Goal: Task Accomplishment & Management: Complete application form

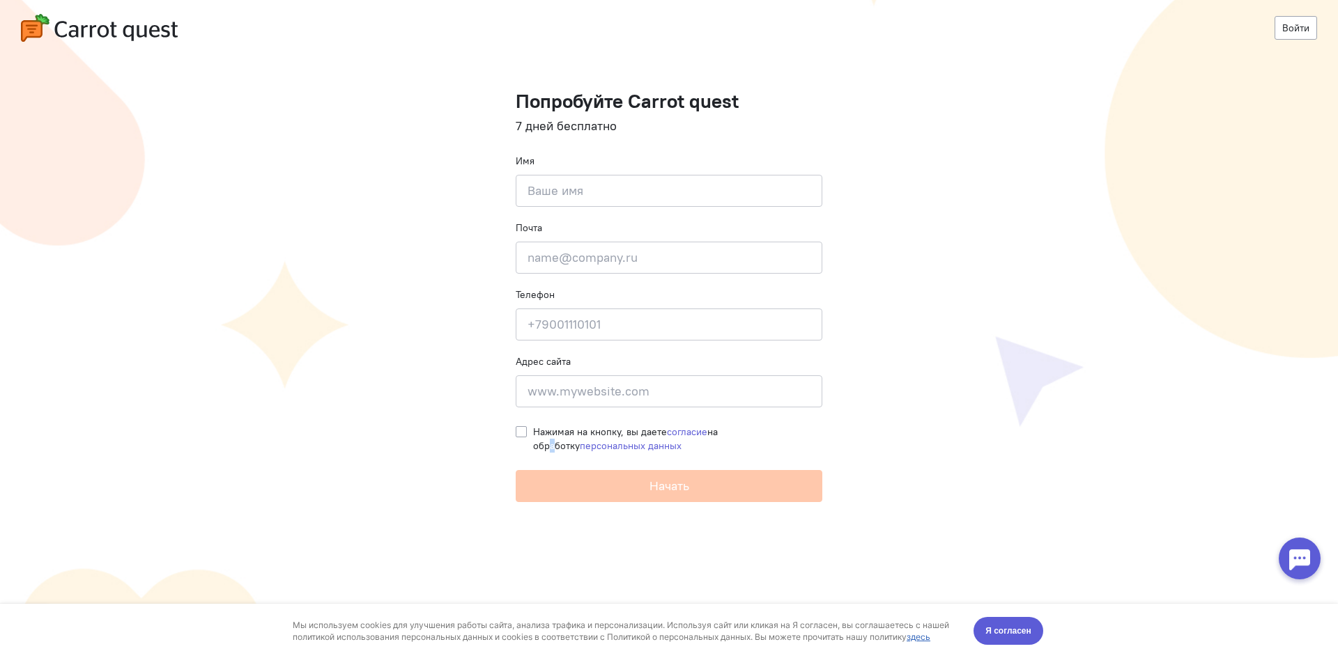
click at [718, 430] on span "Нажимая на кнопку, вы даете согласие на обработку персональных данных" at bounding box center [625, 439] width 185 height 26
drag, startPoint x: 517, startPoint y: 431, endPoint x: 601, endPoint y: 484, distance: 99.6
click at [533, 431] on label "Нажимая на кнопку, вы даете согласие на обработку персональных данных" at bounding box center [677, 439] width 289 height 28
click at [518, 431] on input "Нажимая на кнопку, вы даете согласие на обработку персональных данных" at bounding box center [521, 431] width 11 height 13
checkbox input "true"
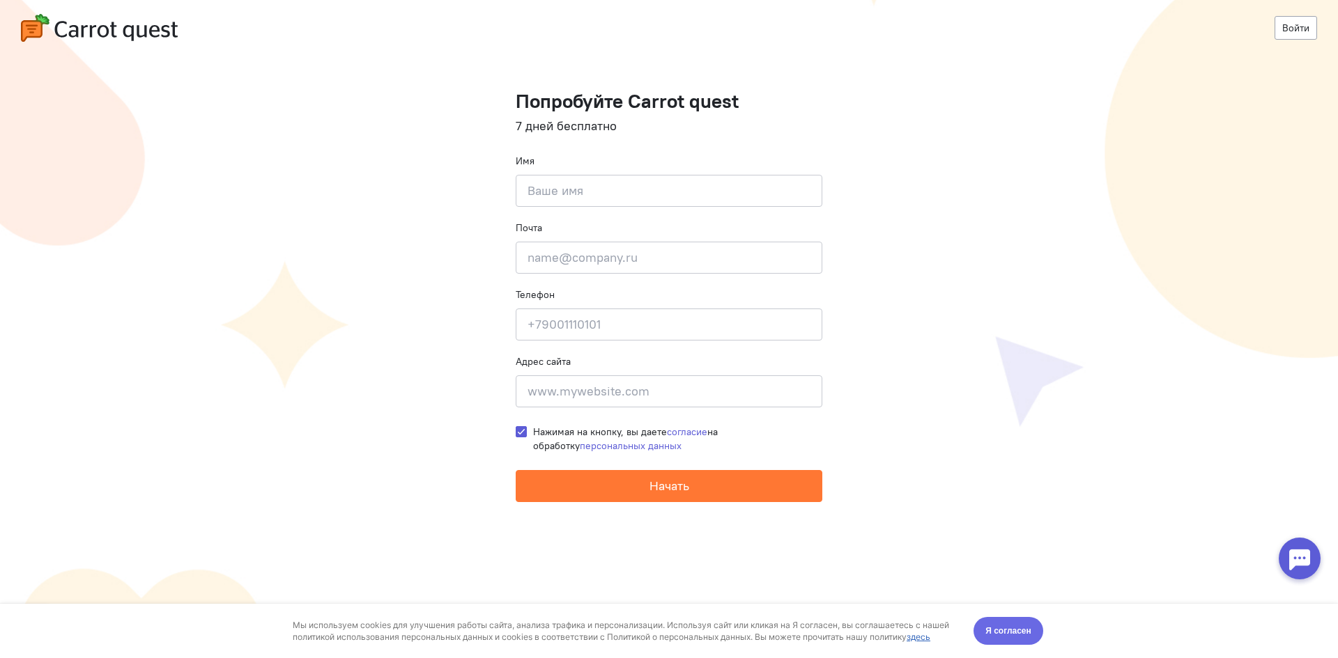
click at [1016, 631] on span "Я согласен" at bounding box center [1008, 631] width 46 height 14
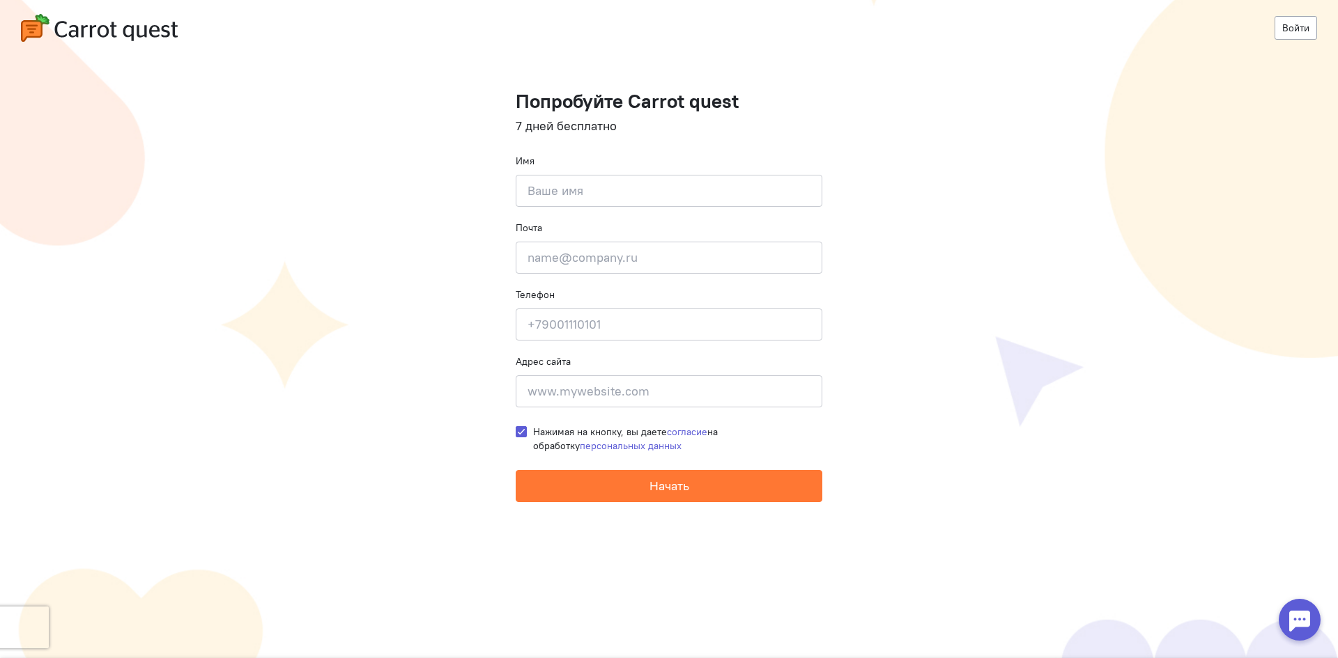
click at [141, 21] on img at bounding box center [99, 28] width 157 height 28
